Goal: Information Seeking & Learning: Learn about a topic

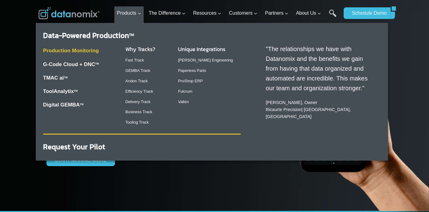
click at [86, 49] on link "Production Monitoring" at bounding box center [71, 51] width 56 height 6
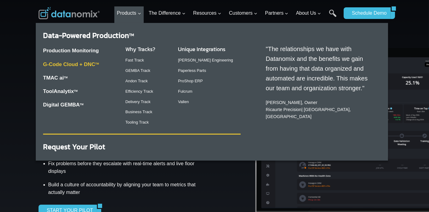
click at [78, 65] on link "G-Code Cloud + DNC TM" at bounding box center [71, 64] width 56 height 6
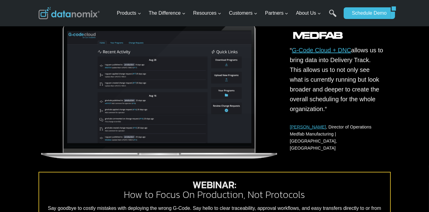
scroll to position [471, 0]
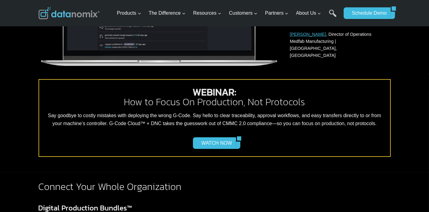
drag, startPoint x: 24, startPoint y: 111, endPoint x: 27, endPoint y: 106, distance: 5.6
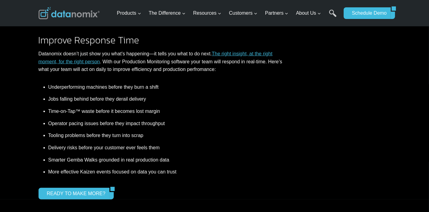
scroll to position [484, 0]
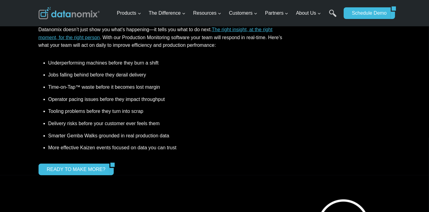
drag, startPoint x: 31, startPoint y: 102, endPoint x: 34, endPoint y: 97, distance: 6.4
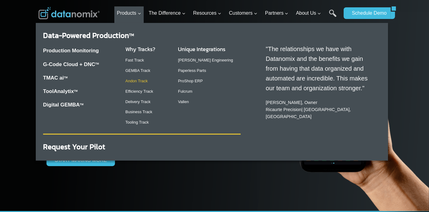
click at [137, 81] on link "Andon Track" at bounding box center [136, 81] width 22 height 5
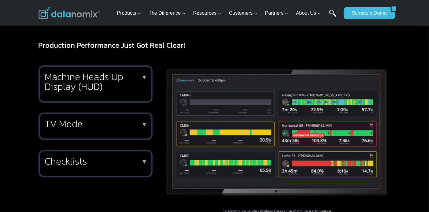
scroll to position [229, 0]
